Goal: Communication & Community: Answer question/provide support

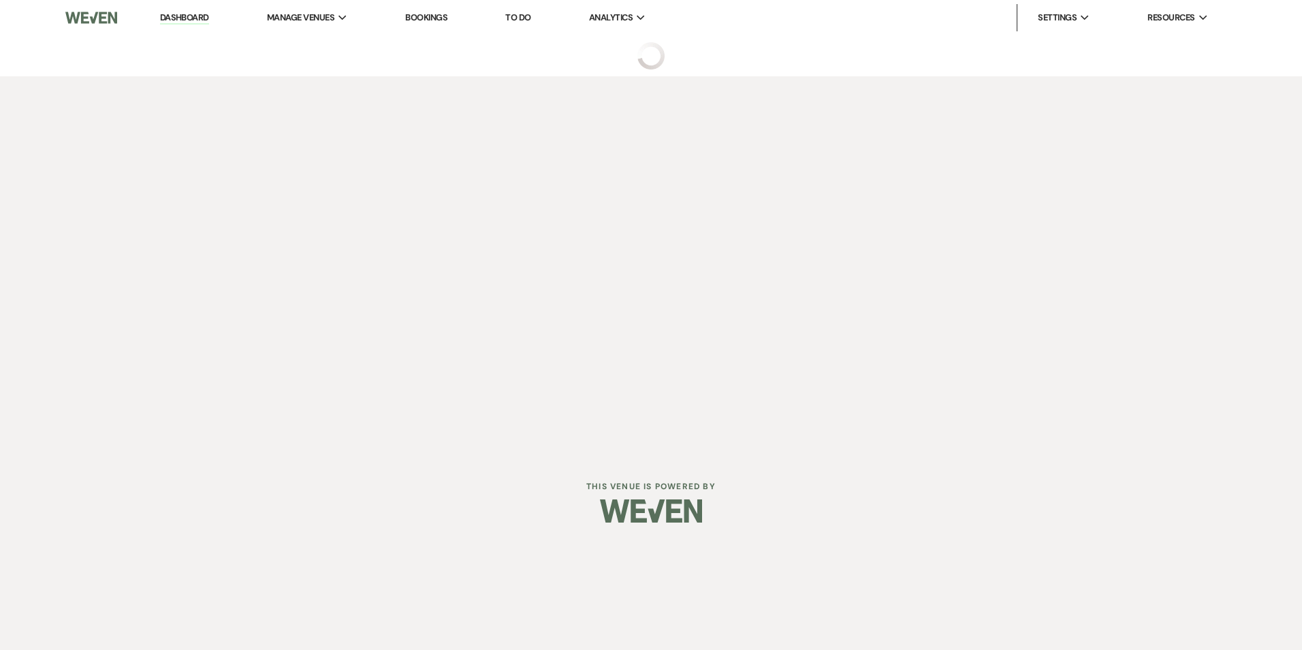
select select "5"
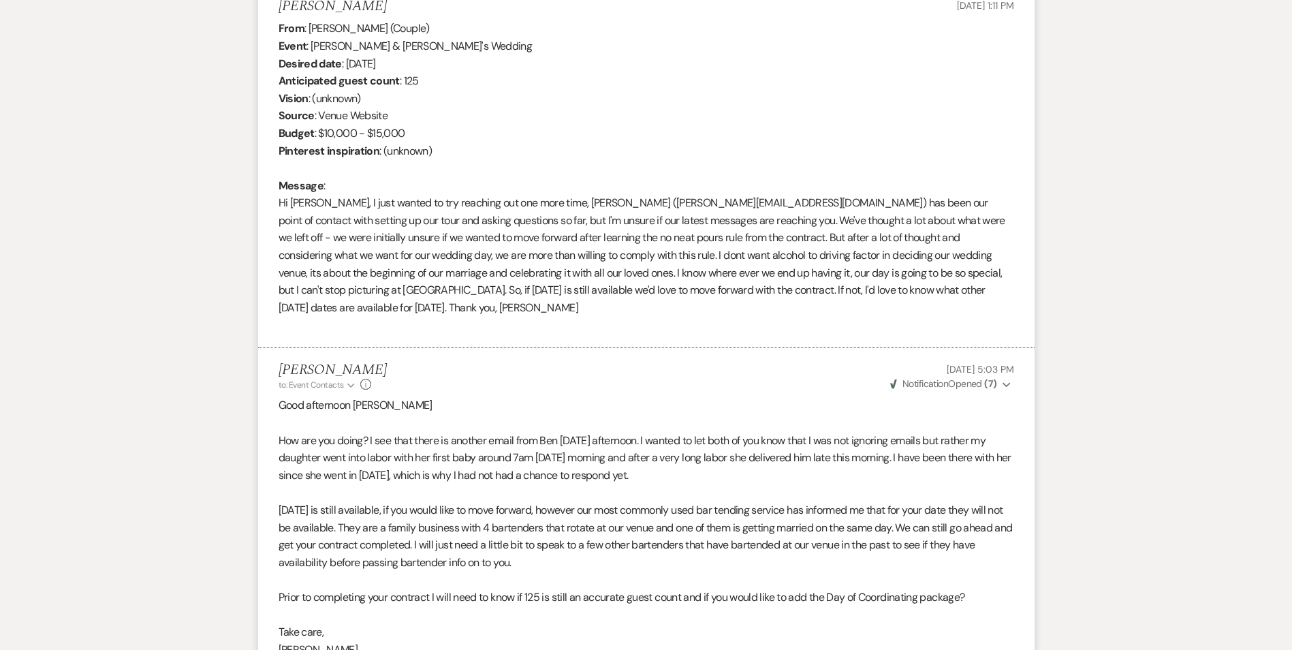
scroll to position [545, 0]
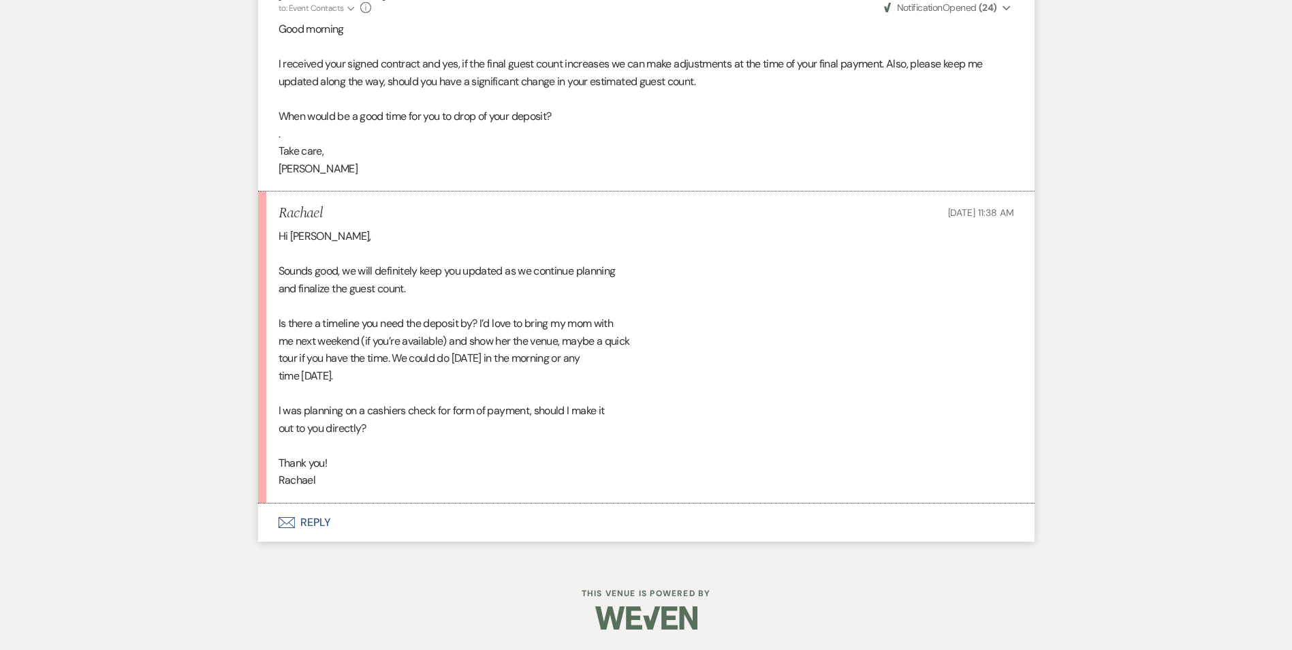
click at [319, 518] on button "Envelope Reply" at bounding box center [646, 522] width 776 height 38
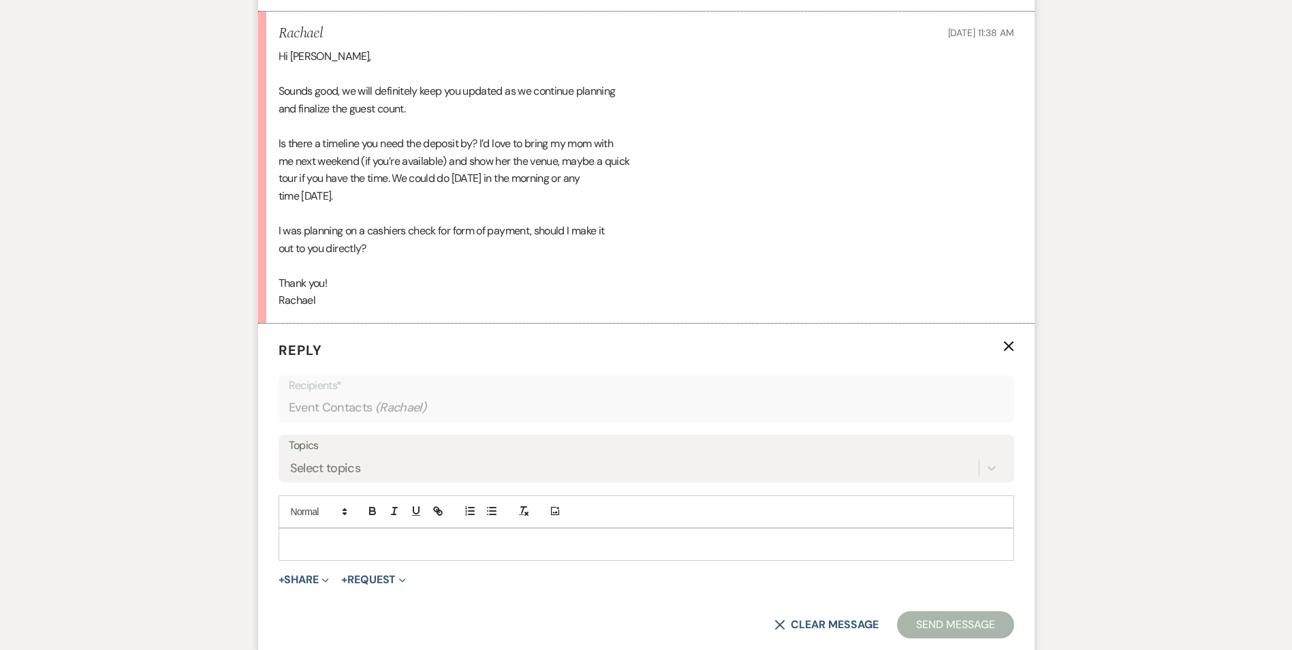
scroll to position [1924, 0]
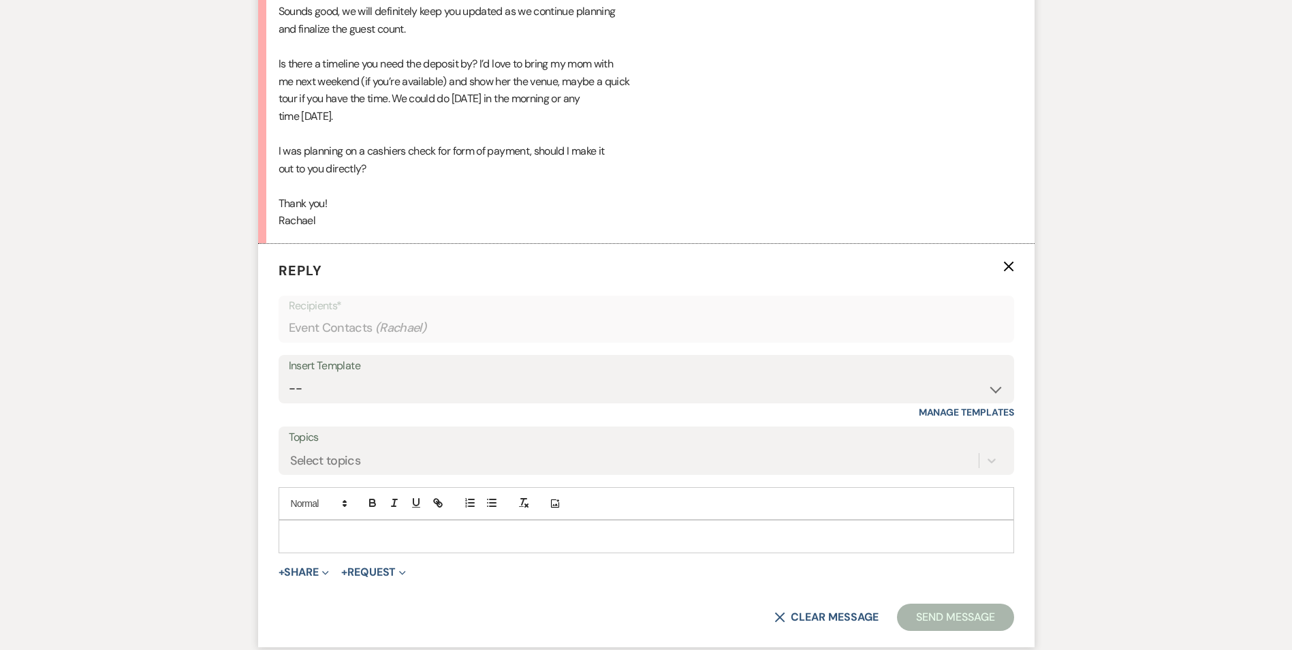
click at [372, 531] on p at bounding box center [646, 535] width 714 height 15
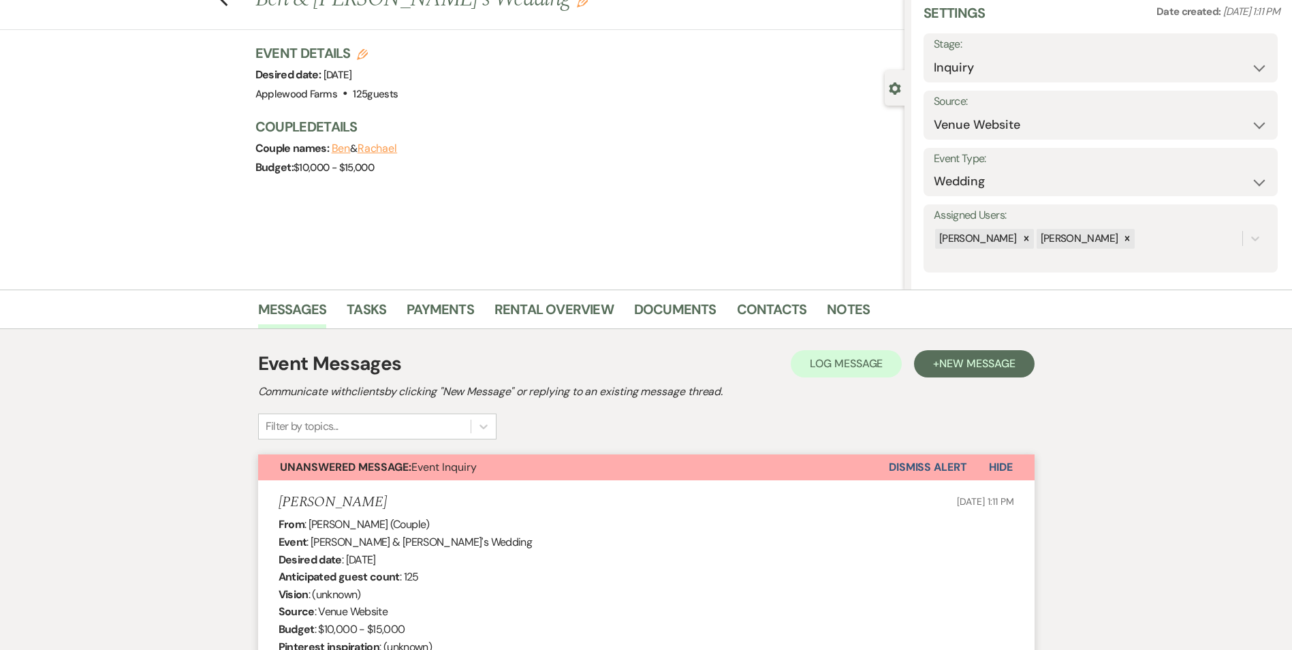
scroll to position [0, 0]
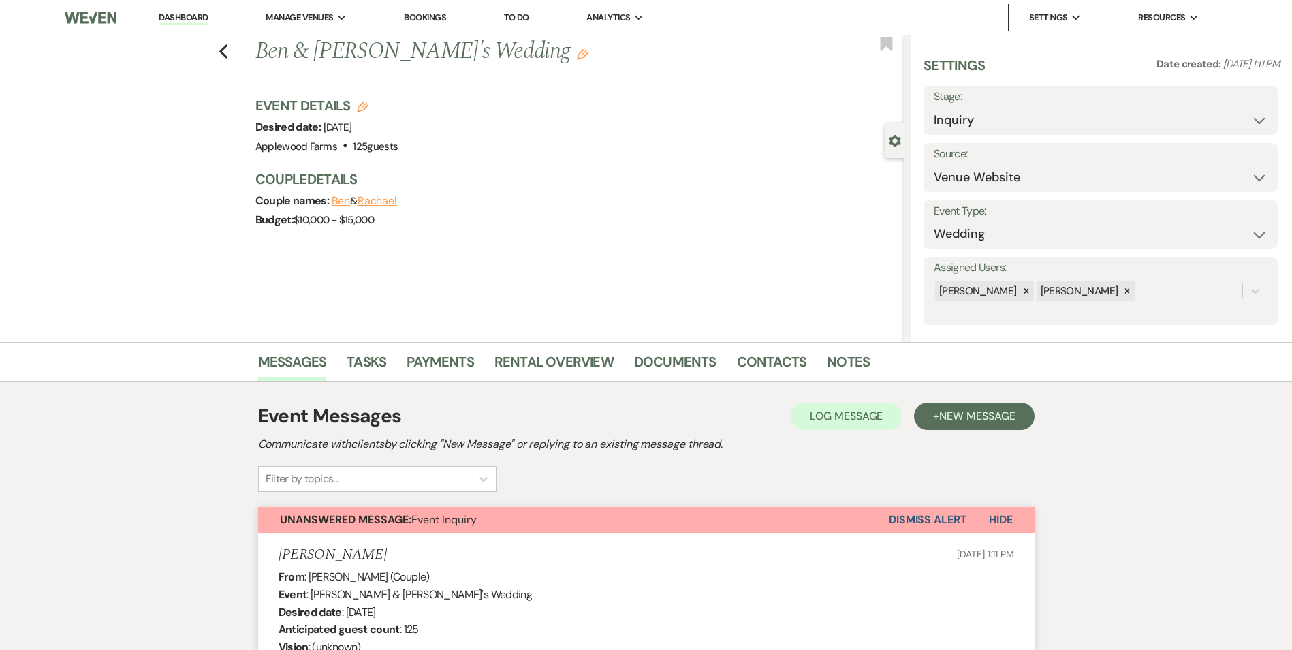
click at [167, 18] on link "Dashboard" at bounding box center [183, 18] width 49 height 13
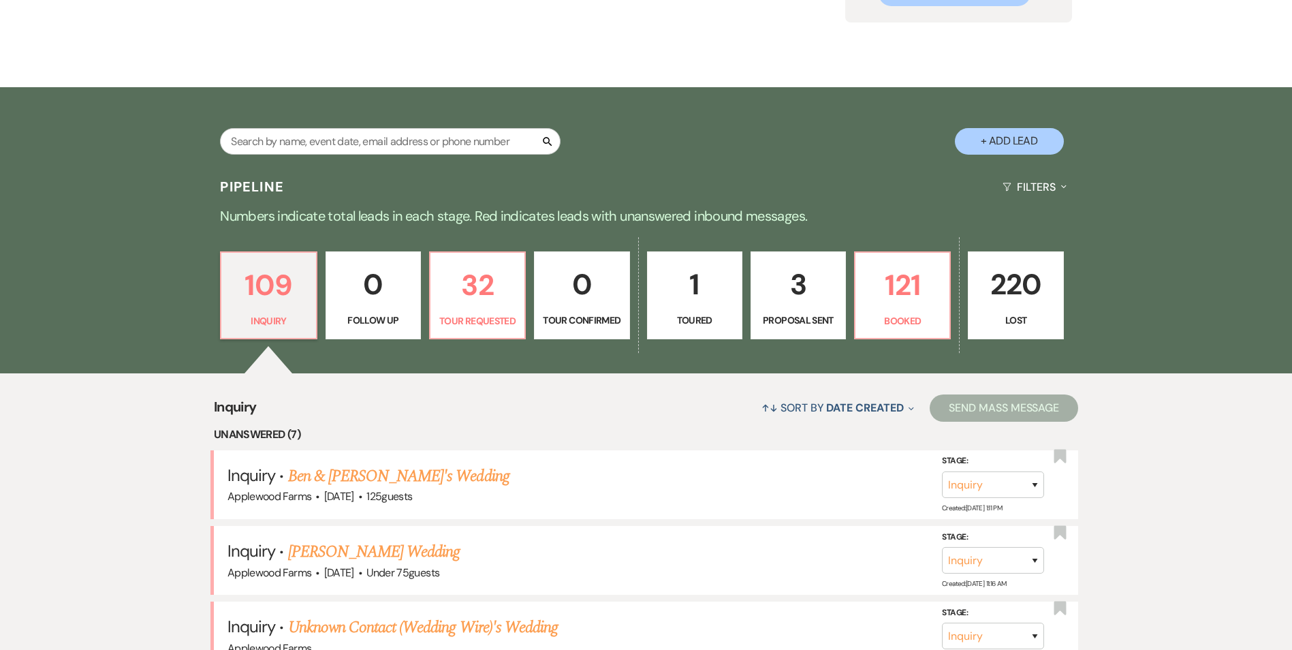
scroll to position [68, 0]
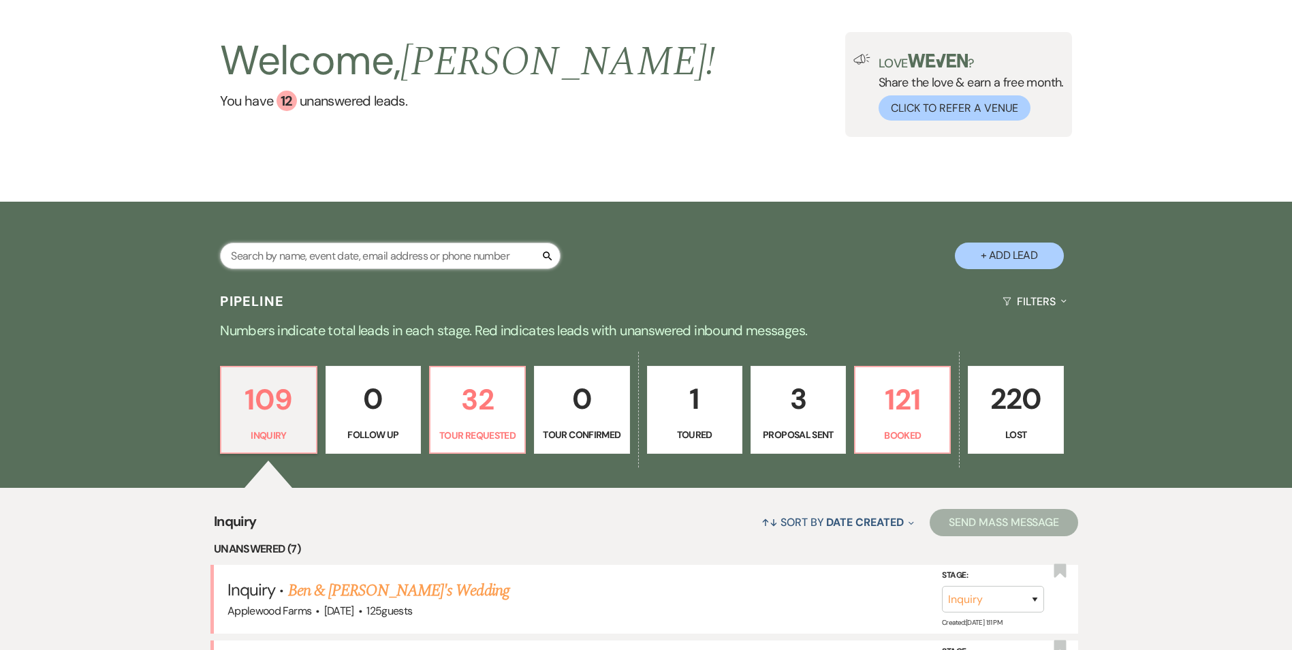
click at [394, 261] on input "text" at bounding box center [390, 255] width 340 height 27
type input "ben"
select select "2"
select select "8"
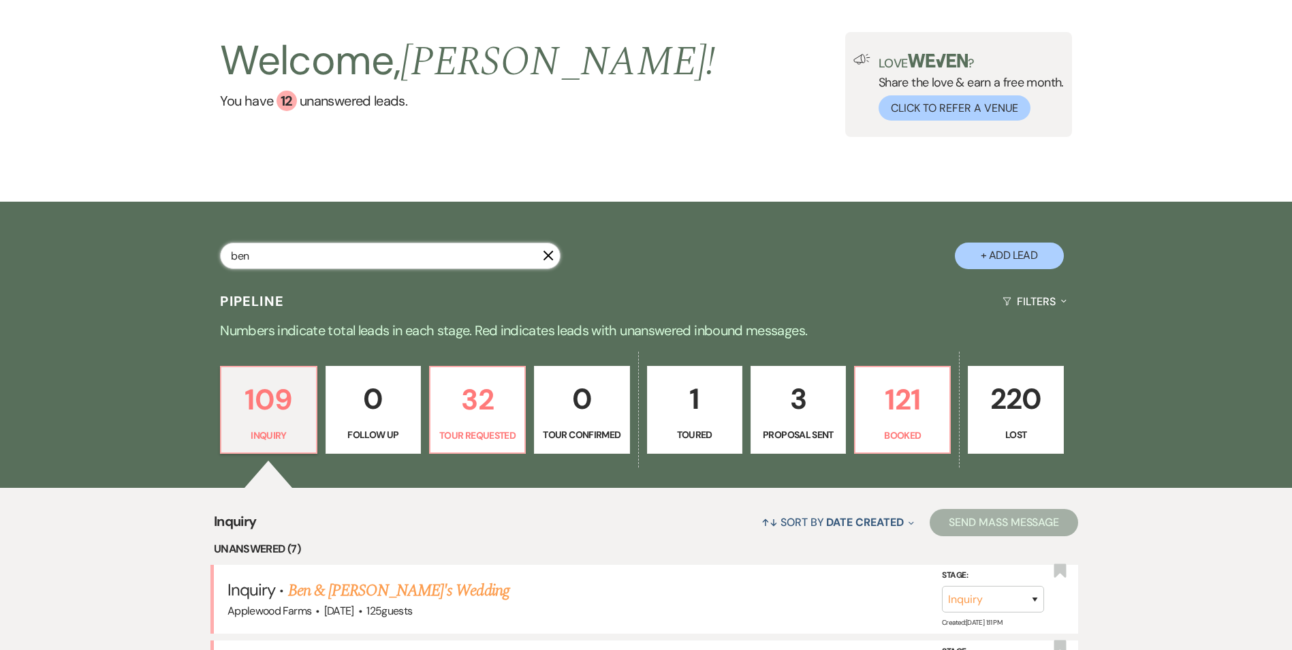
select select "5"
select select "8"
select select "5"
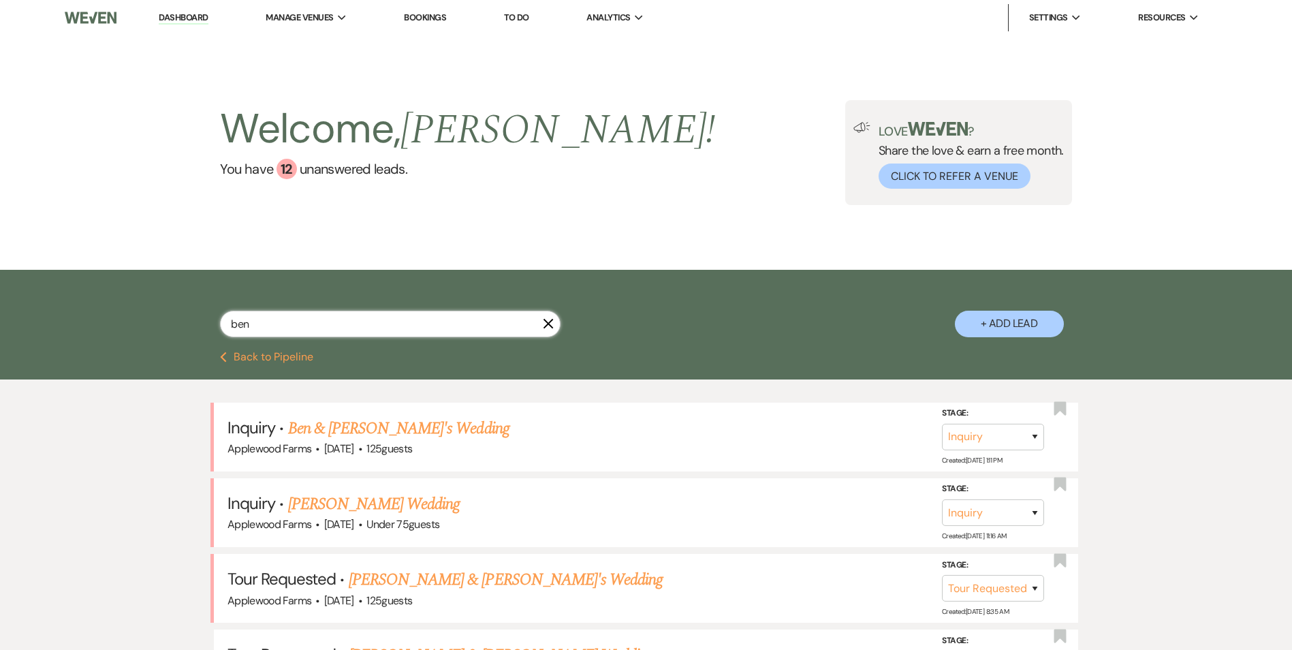
type input "ben"
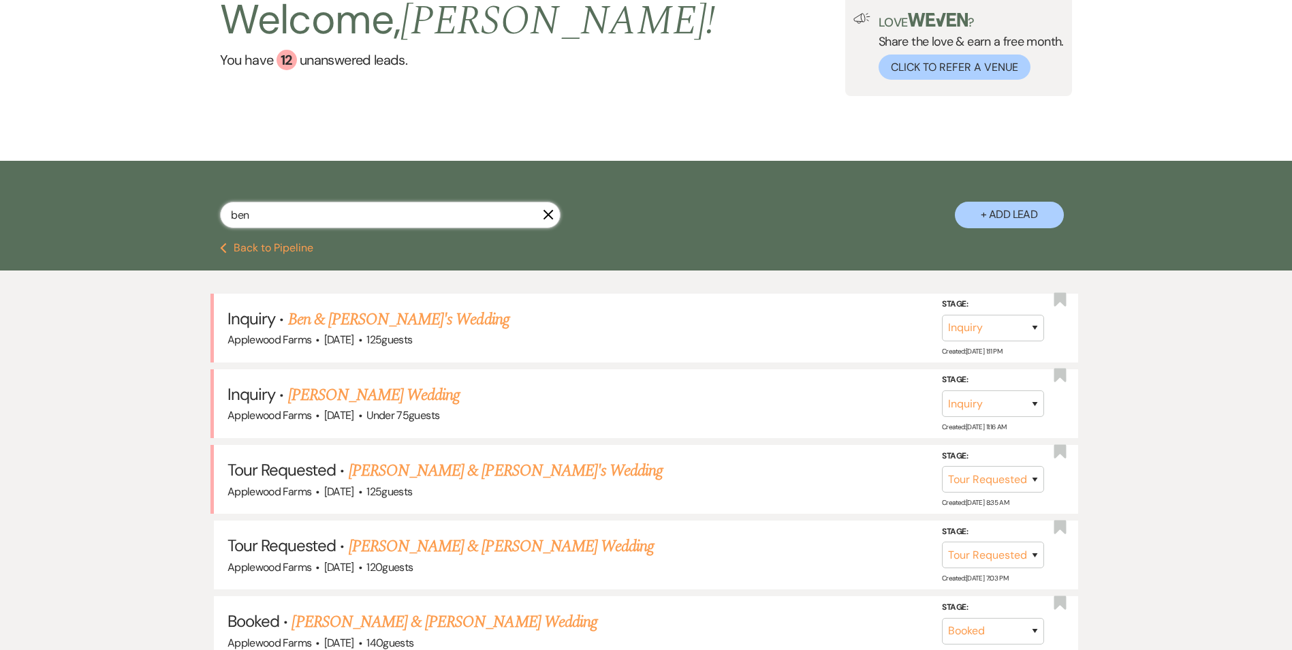
scroll to position [136, 0]
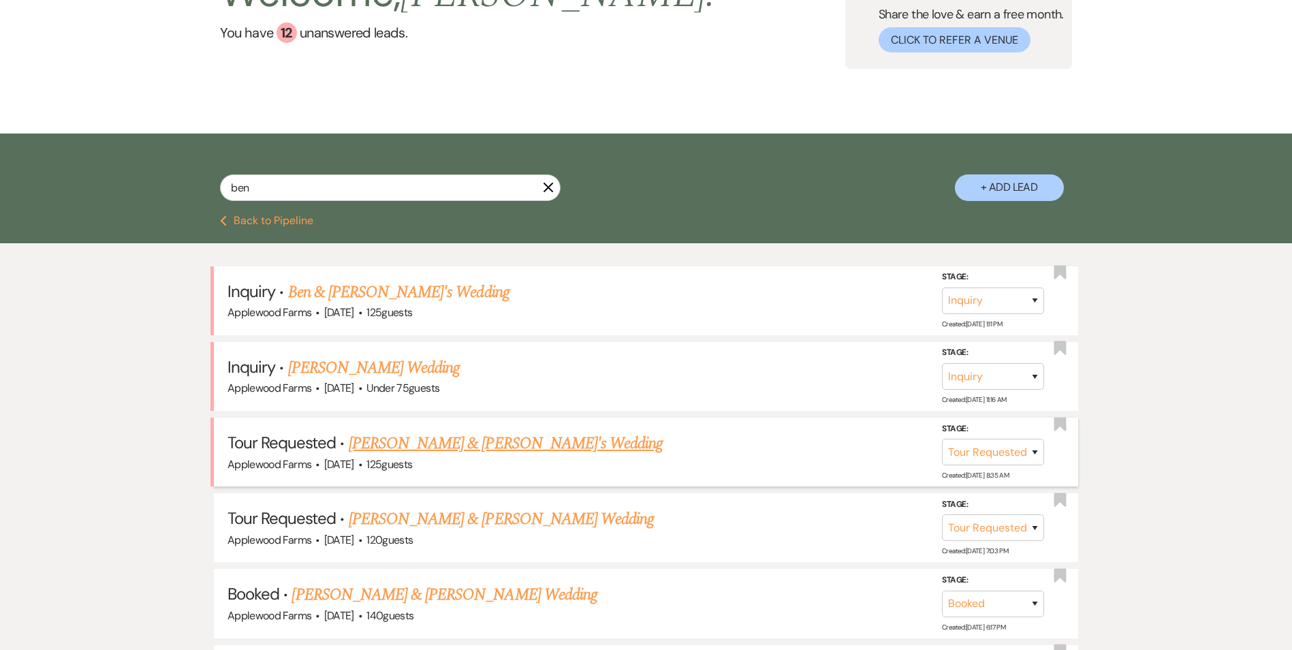
click at [428, 442] on link "[PERSON_NAME] & [PERSON_NAME]'s Wedding" at bounding box center [506, 443] width 315 height 25
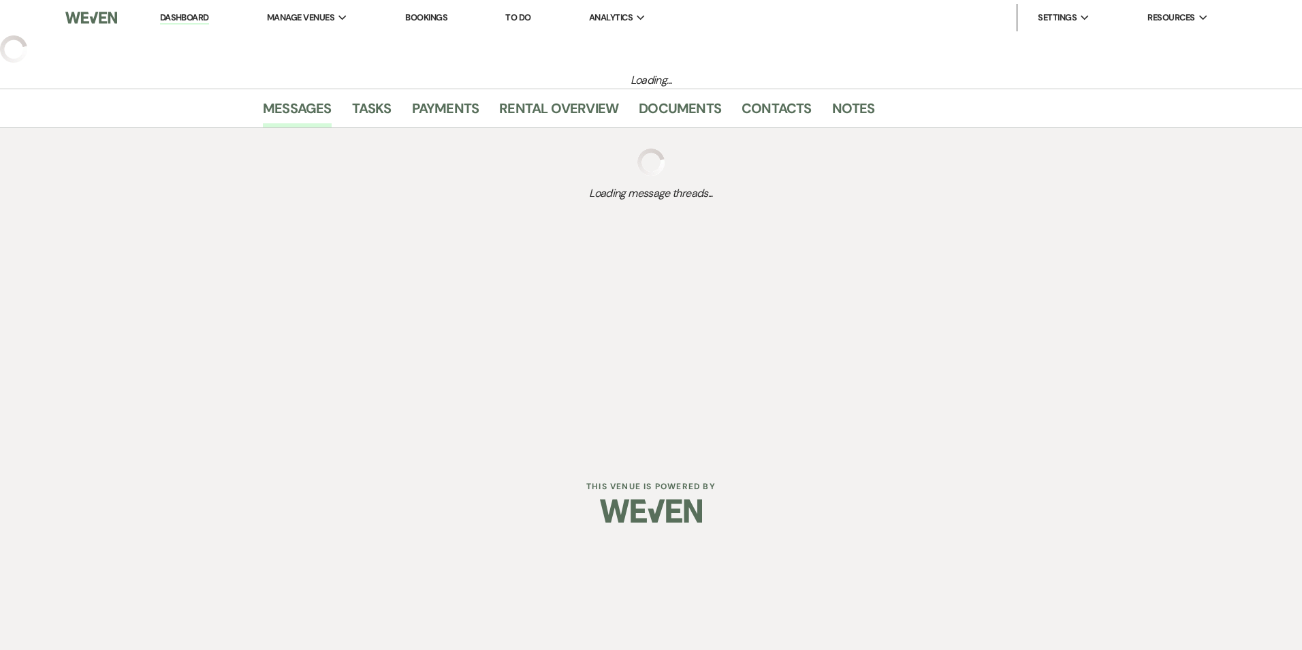
select select "2"
select select "5"
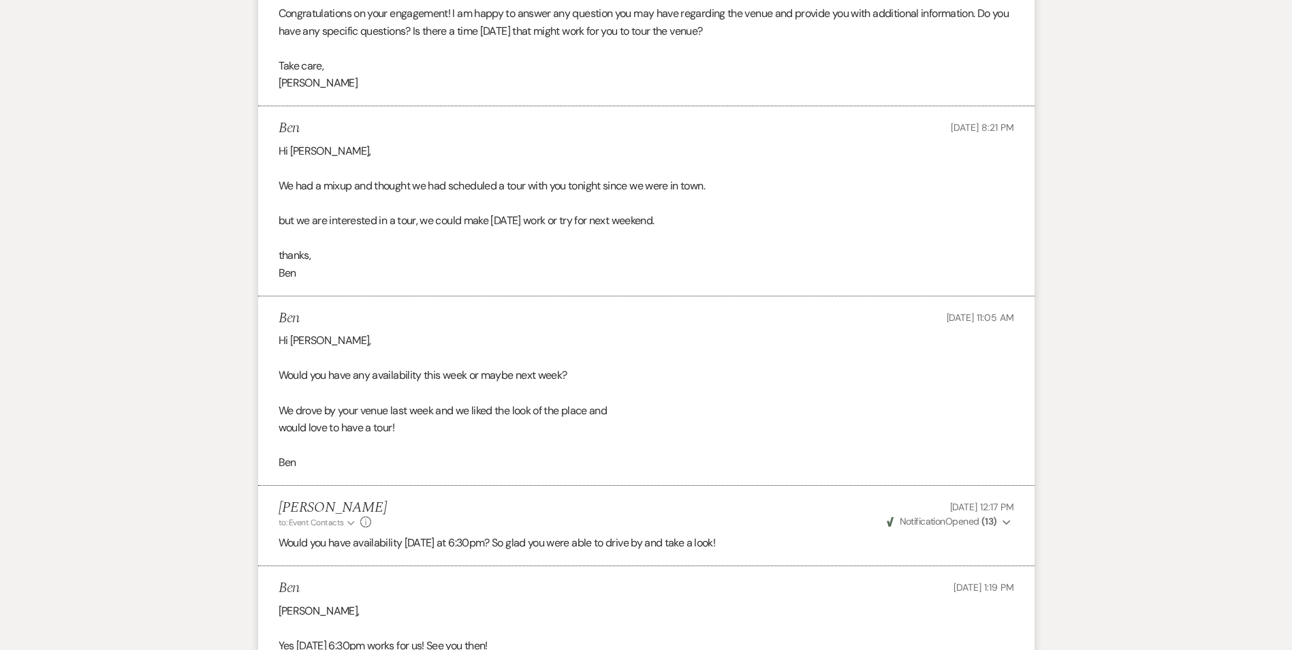
scroll to position [643, 0]
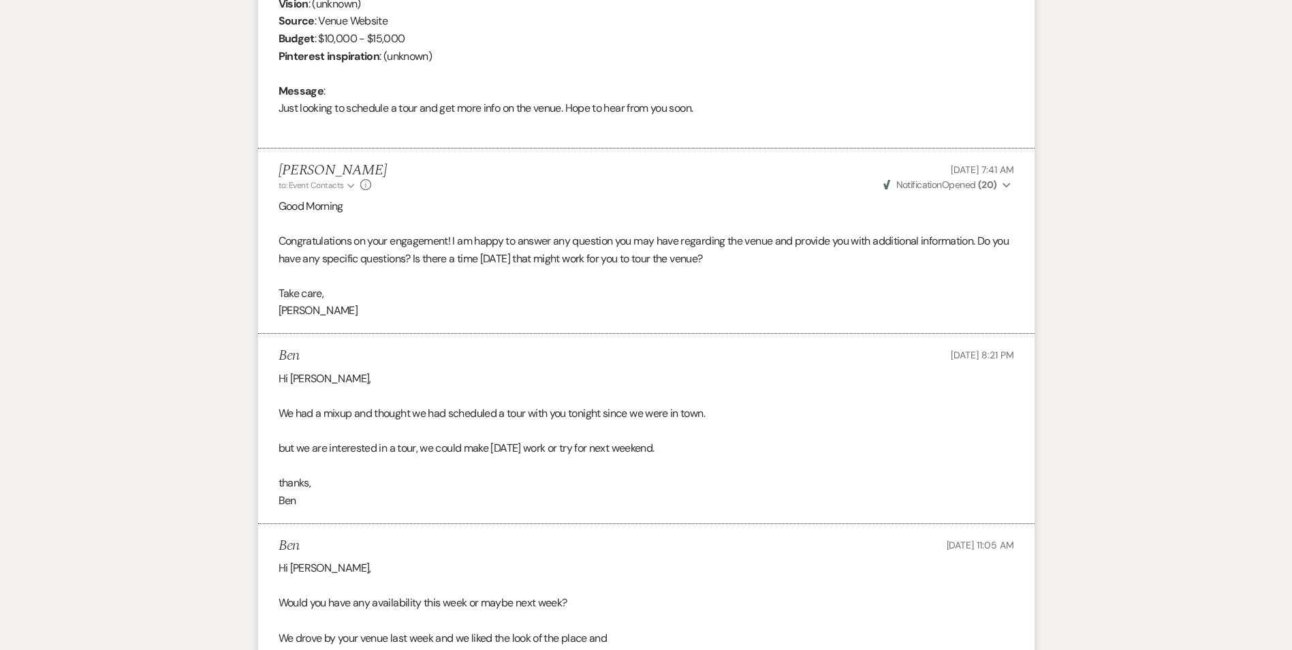
scroll to position [136, 0]
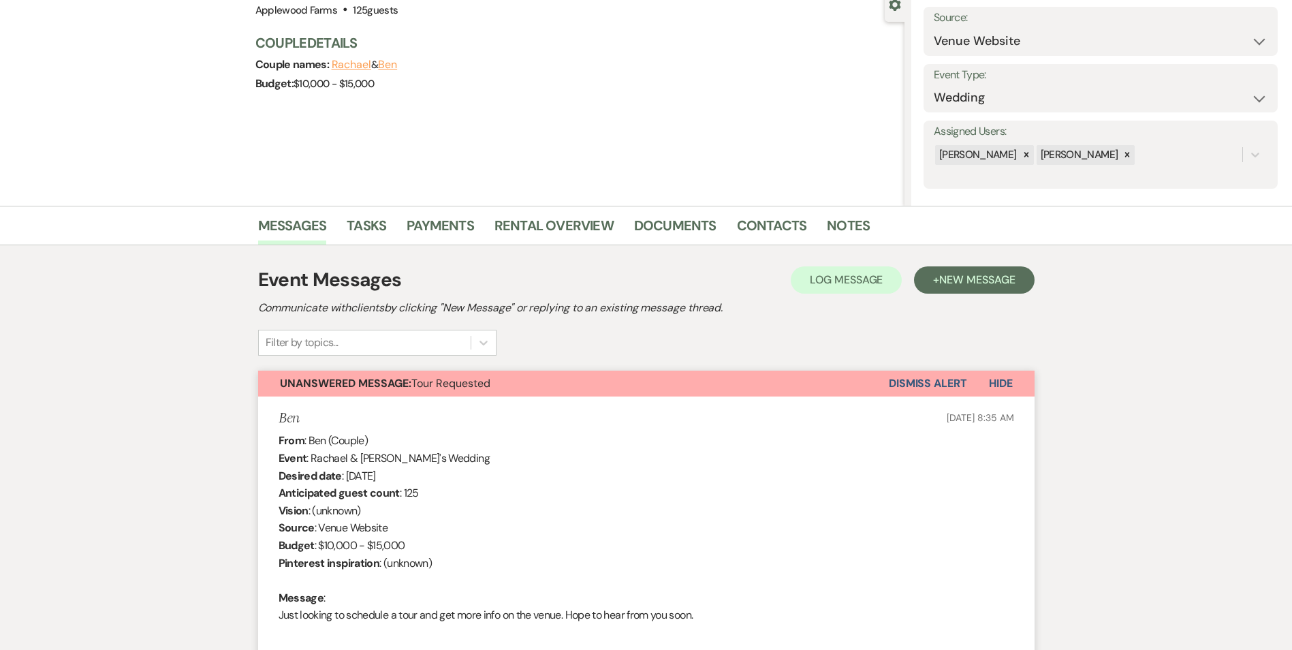
select select "2"
select select "8"
select select "5"
select select "8"
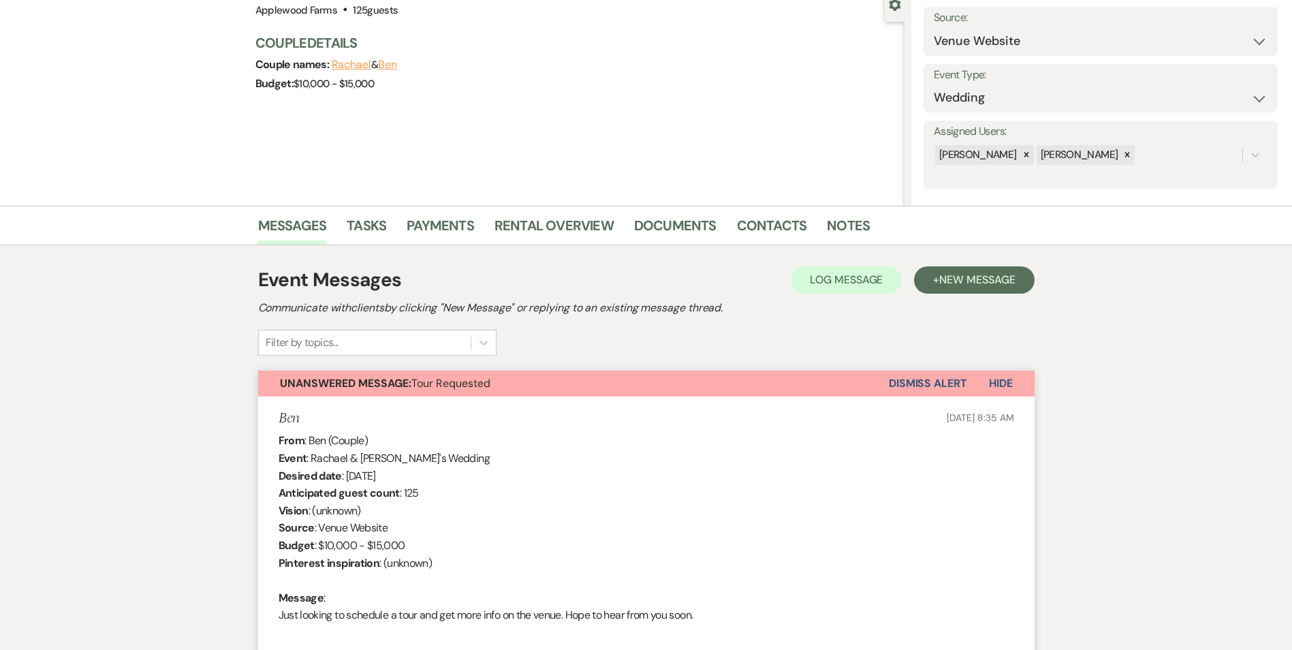
select select "5"
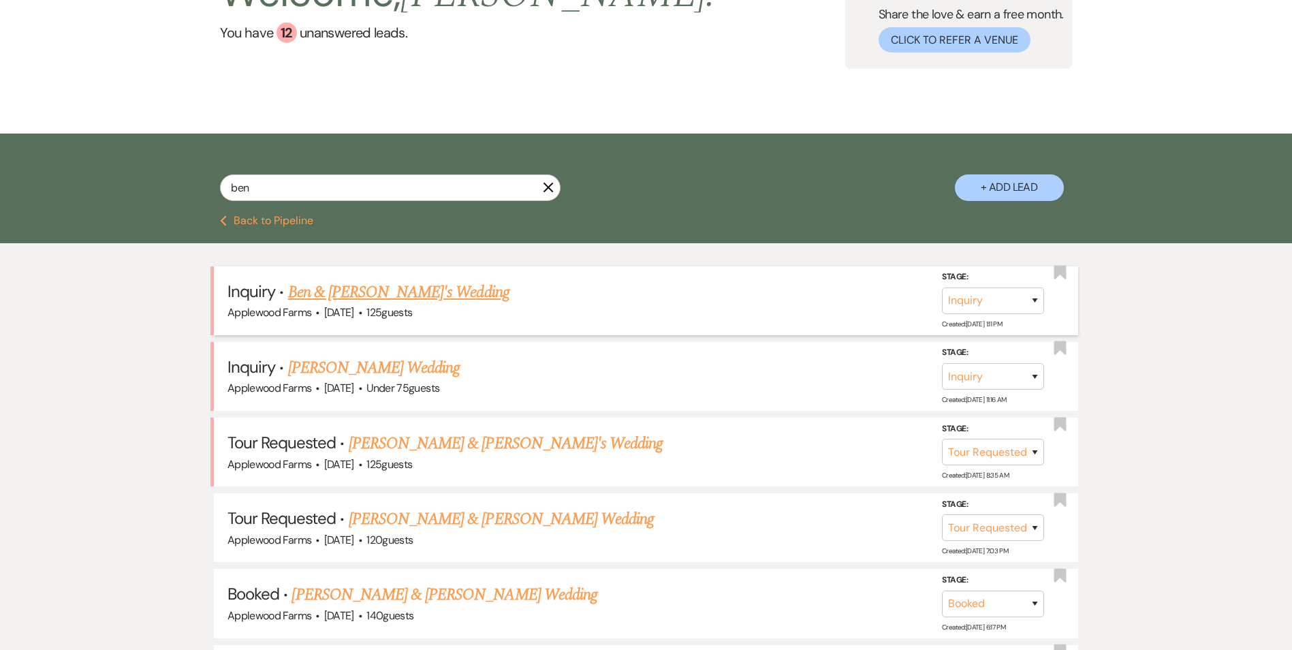
click at [409, 294] on link "Ben & [PERSON_NAME]'s Wedding" at bounding box center [398, 292] width 221 height 25
select select "5"
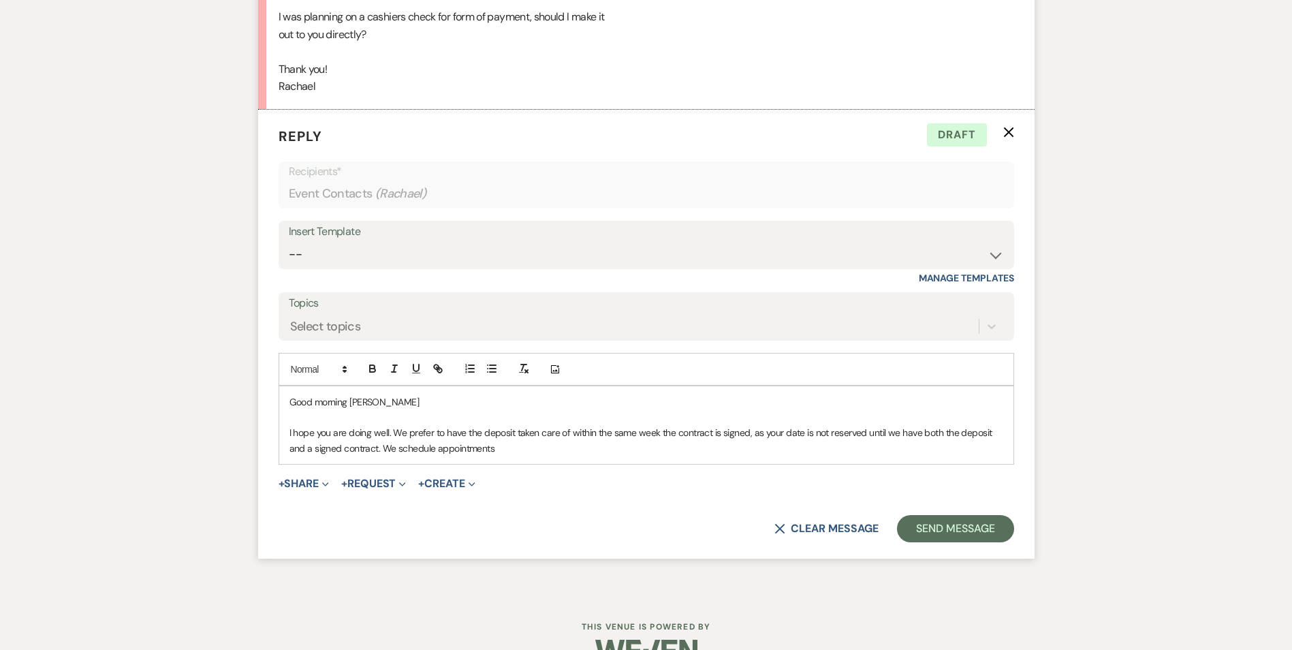
scroll to position [2067, 0]
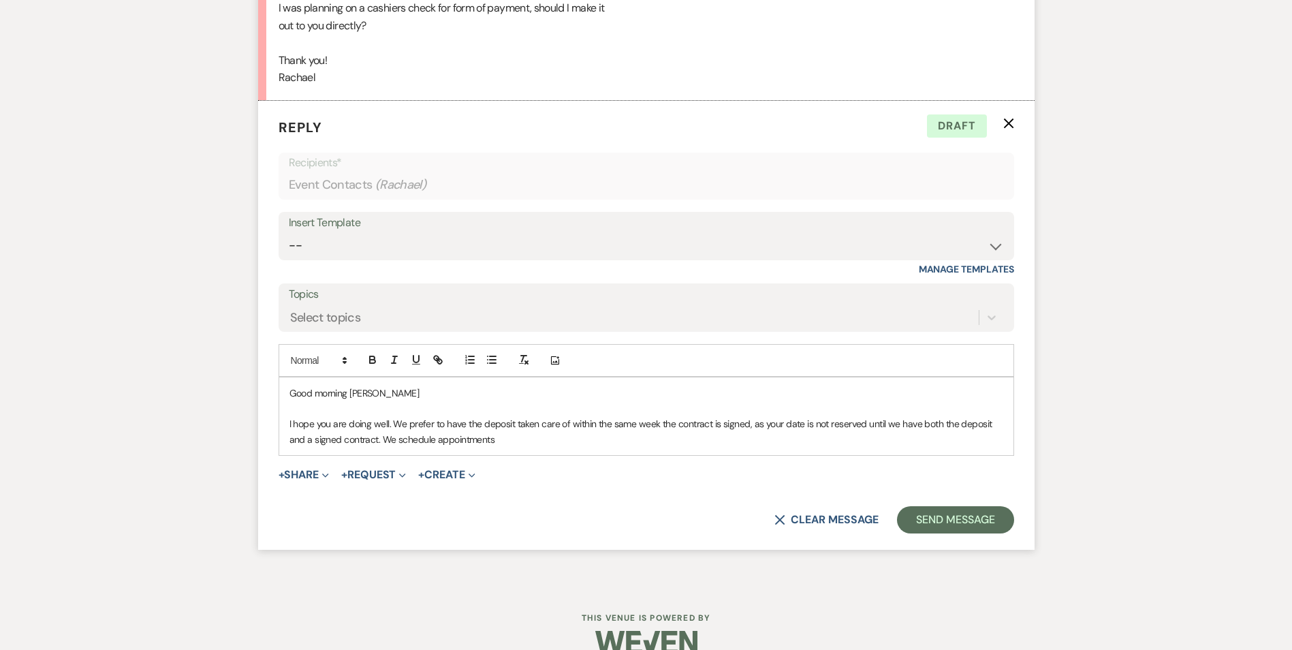
click at [507, 443] on p "I hope you are doing well. We prefer to have the deposit taken care of within t…" at bounding box center [646, 431] width 714 height 31
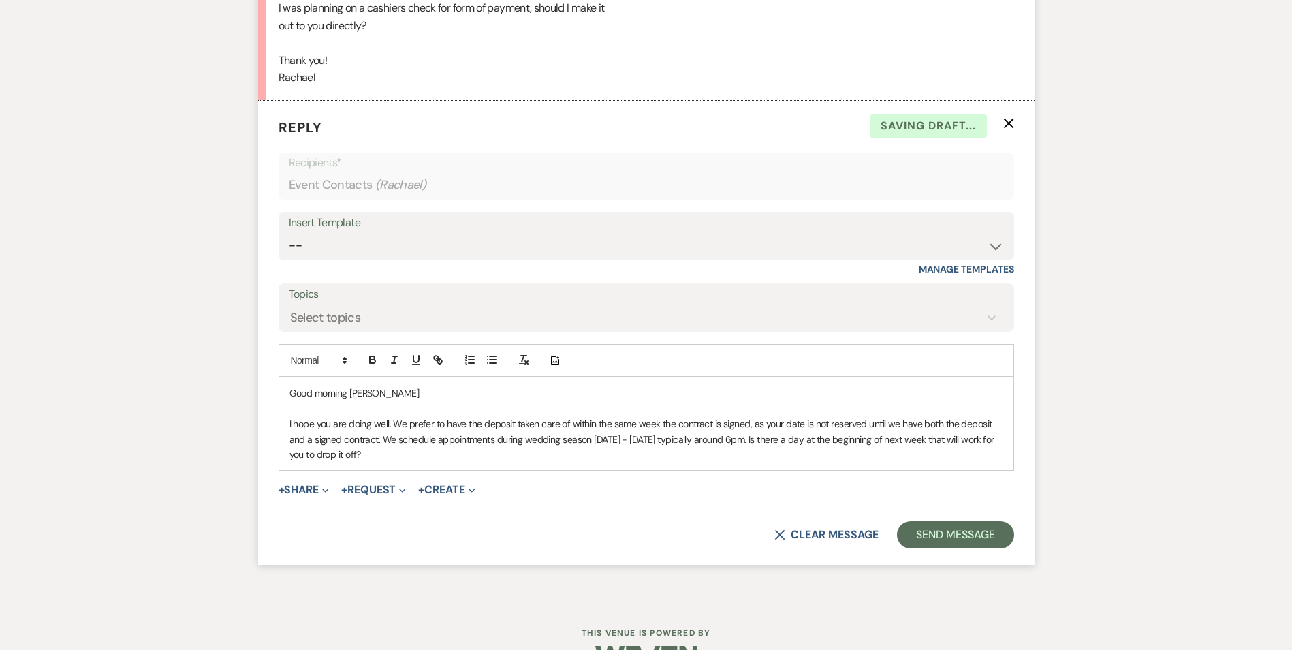
click at [419, 454] on p "I hope you are doing well. We prefer to have the deposit taken care of within t…" at bounding box center [646, 439] width 714 height 46
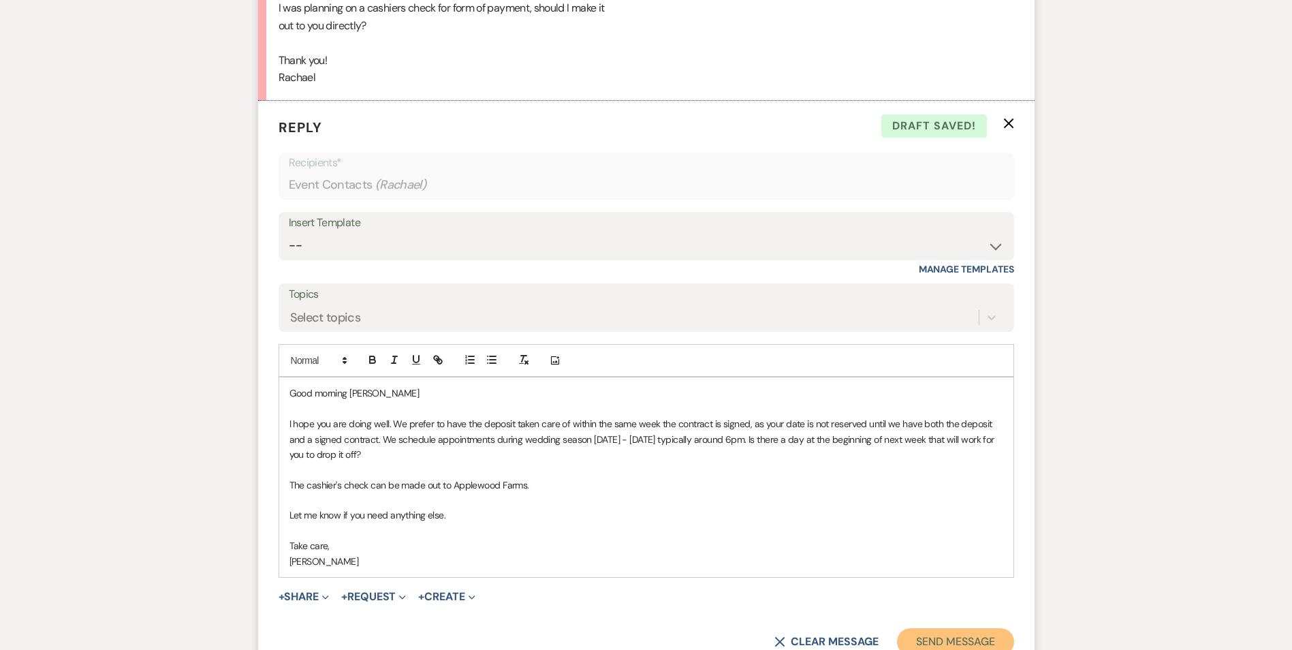
click at [945, 647] on button "Send Message" at bounding box center [955, 641] width 116 height 27
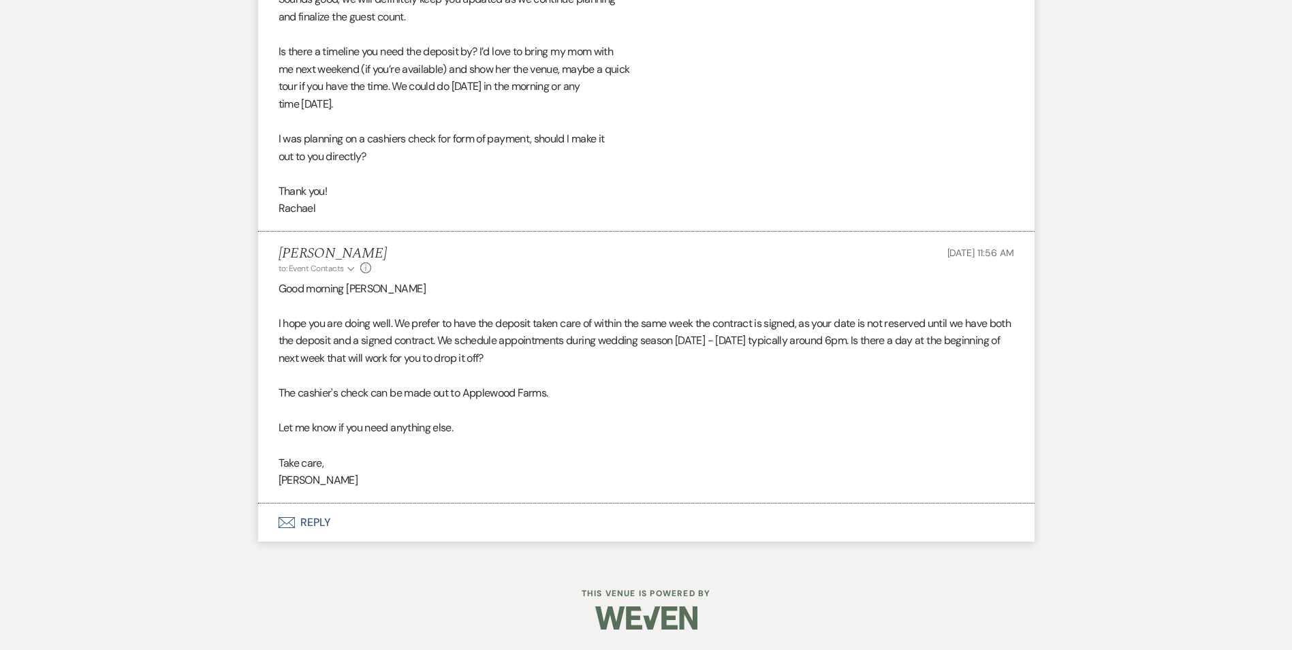
scroll to position [1936, 0]
